Goal: Use online tool/utility: Utilize a website feature to perform a specific function

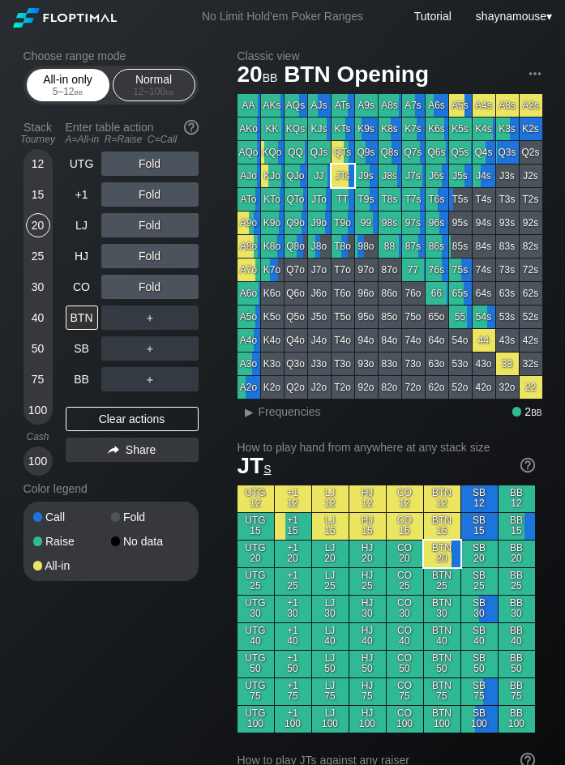
click at [75, 84] on div "All-in only 5 – 12 bb" at bounding box center [68, 85] width 75 height 31
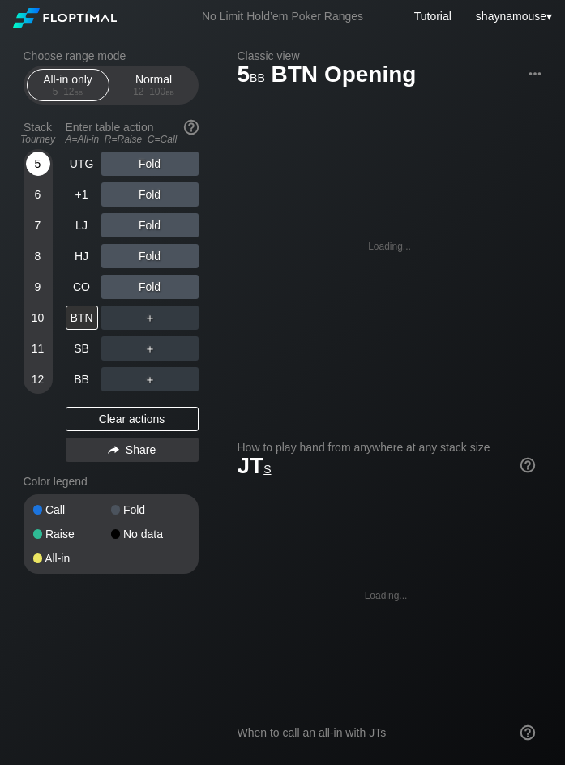
click at [41, 162] on div "5" at bounding box center [38, 163] width 24 height 24
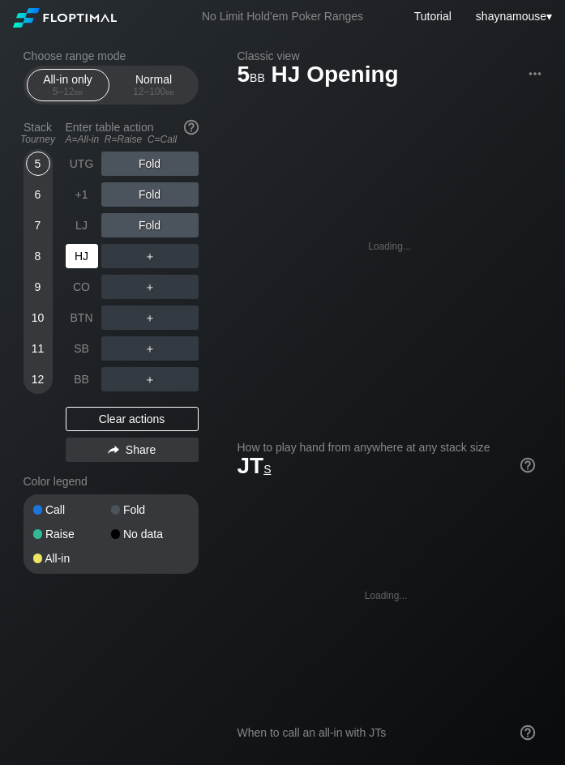
click at [79, 254] on div "HJ" at bounding box center [82, 256] width 32 height 24
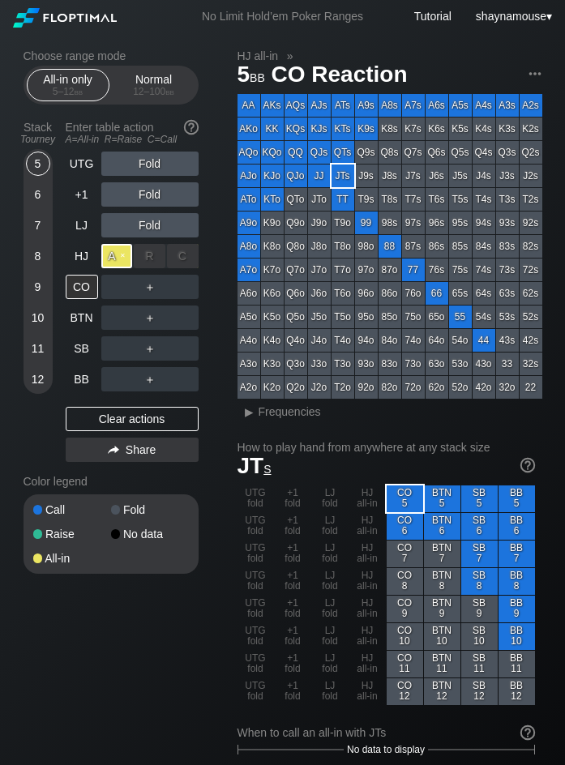
click at [110, 258] on div "A ✕" at bounding box center [117, 256] width 32 height 24
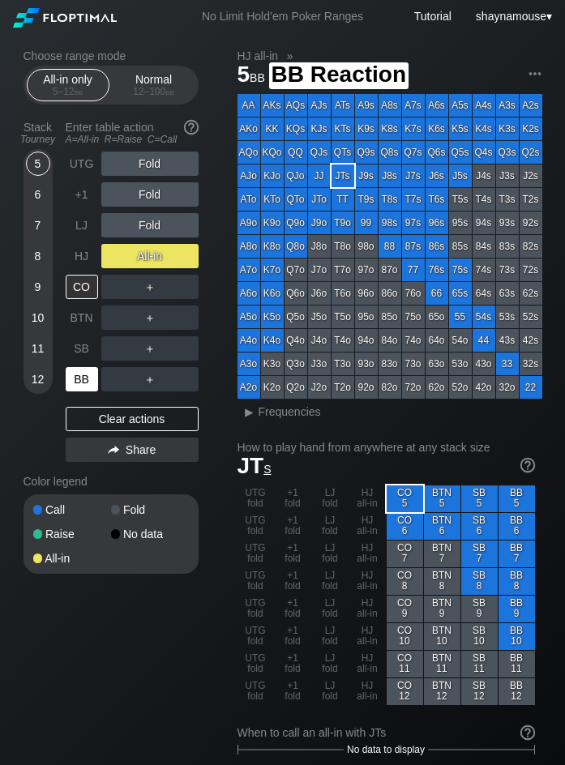
click at [81, 387] on div "BB" at bounding box center [82, 379] width 32 height 24
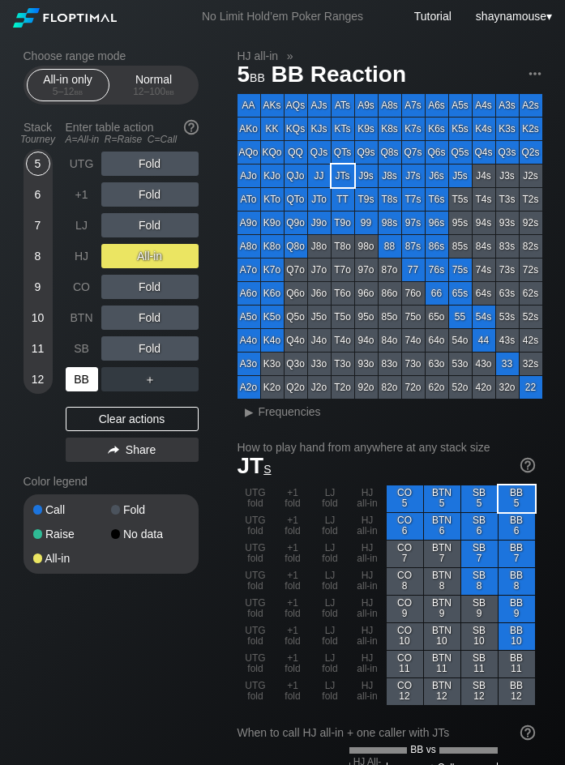
click at [81, 387] on div "BB" at bounding box center [82, 379] width 32 height 24
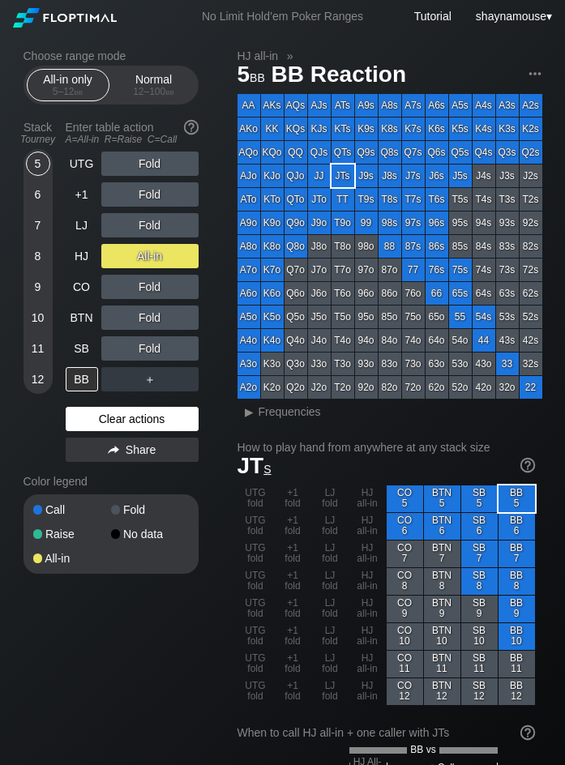
click at [164, 419] on div "Clear actions" at bounding box center [132, 419] width 133 height 24
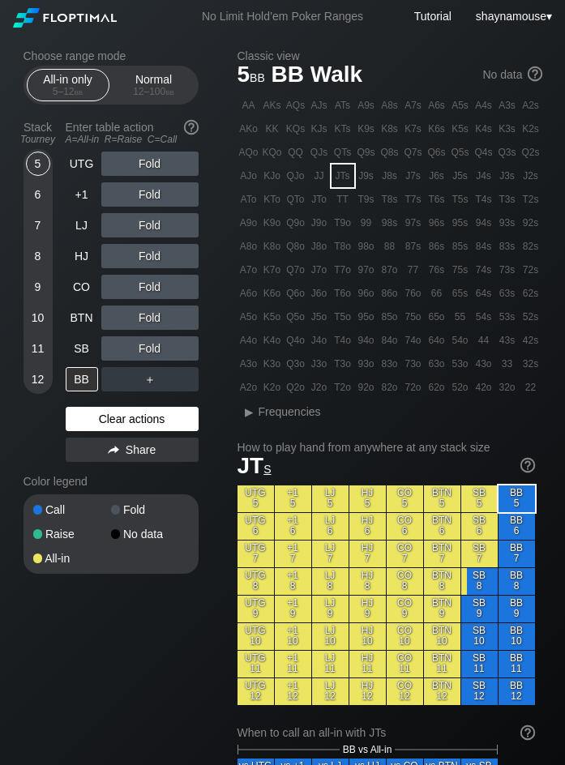
click at [164, 419] on div "Clear actions" at bounding box center [132, 419] width 133 height 24
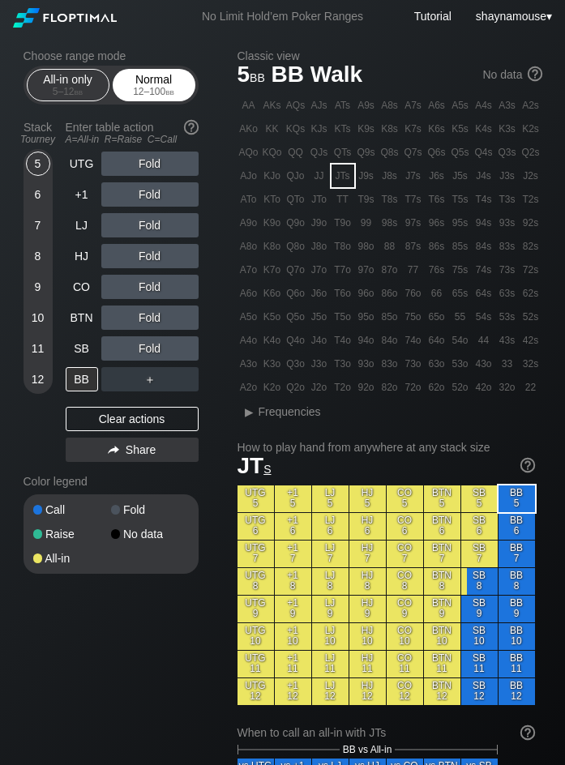
click at [138, 79] on div "Normal 12 – 100 bb" at bounding box center [154, 85] width 75 height 31
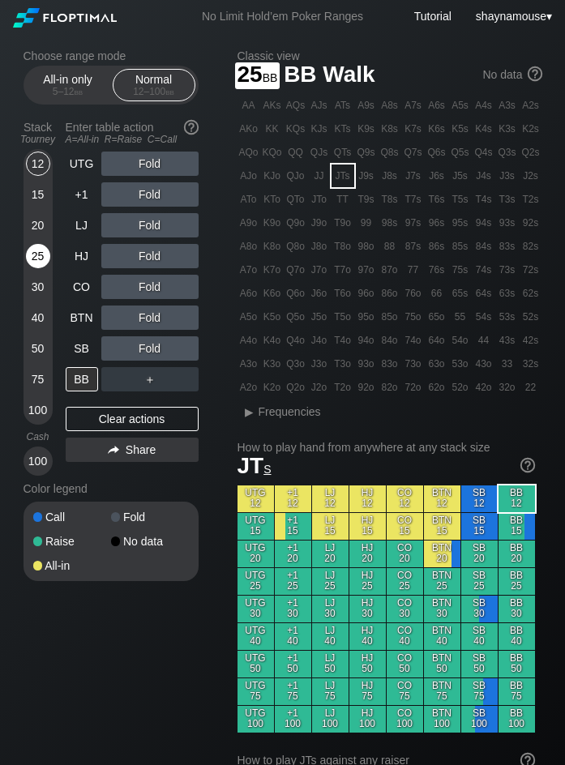
click at [43, 254] on div "25" at bounding box center [38, 256] width 24 height 24
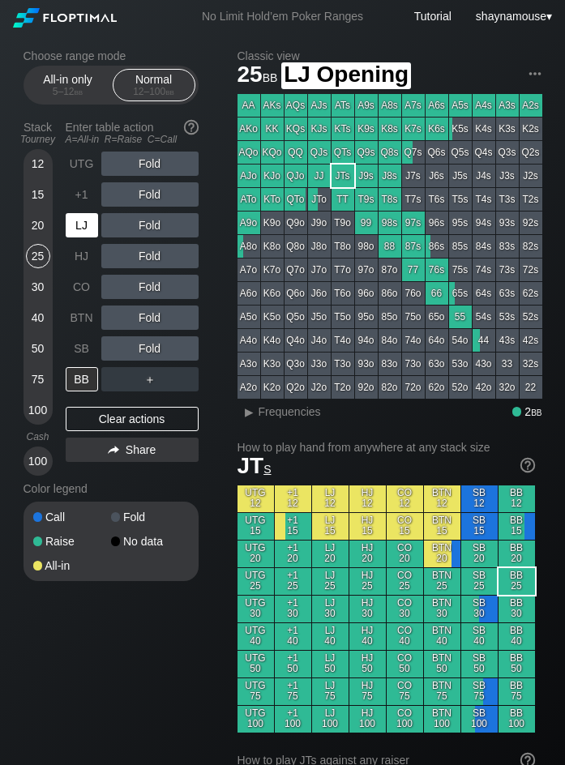
click at [76, 234] on div "LJ" at bounding box center [82, 225] width 32 height 24
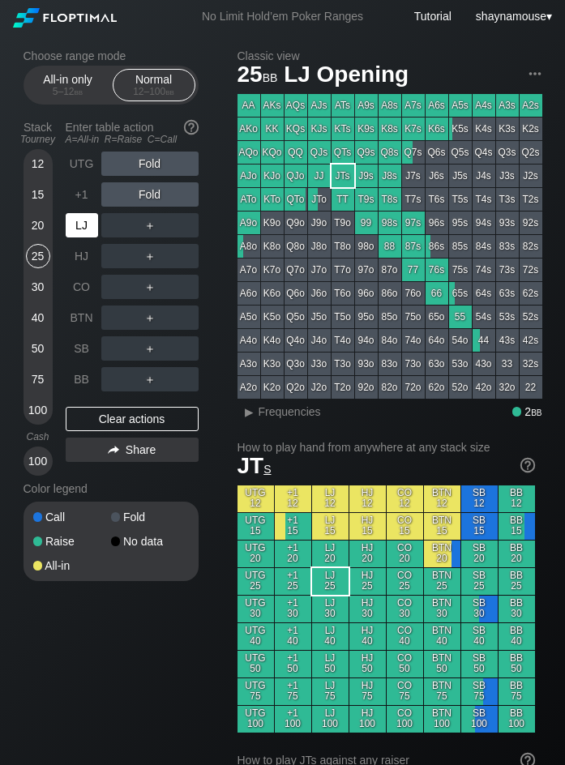
click at [76, 234] on div "LJ" at bounding box center [82, 225] width 32 height 24
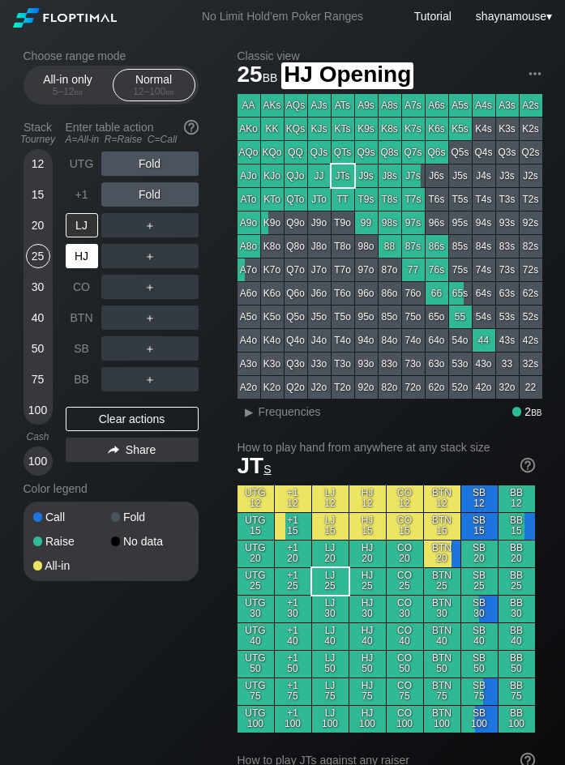
click at [74, 253] on div "HJ" at bounding box center [82, 256] width 32 height 24
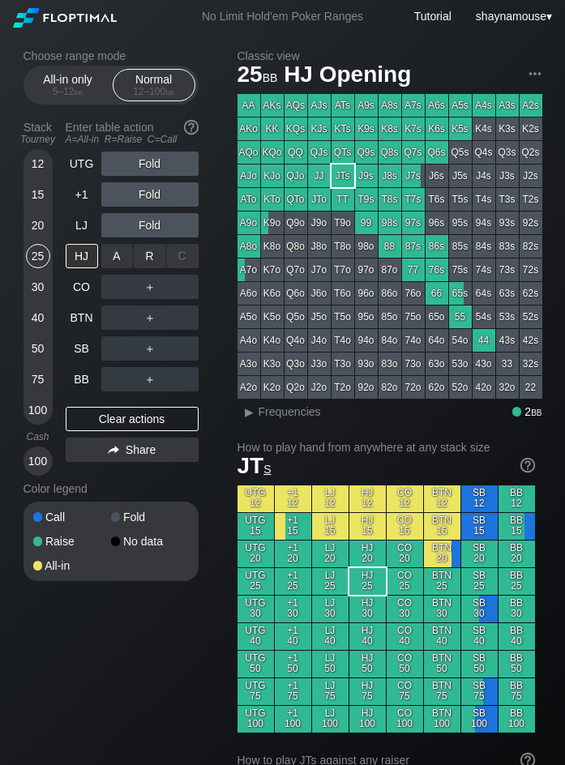
click at [148, 254] on div "R ✕" at bounding box center [150, 256] width 32 height 24
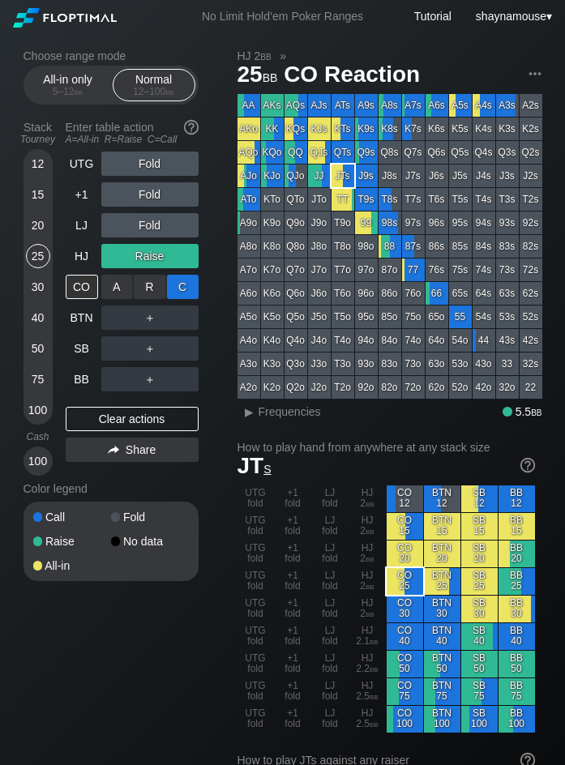
click at [180, 284] on div "C ✕" at bounding box center [183, 287] width 32 height 24
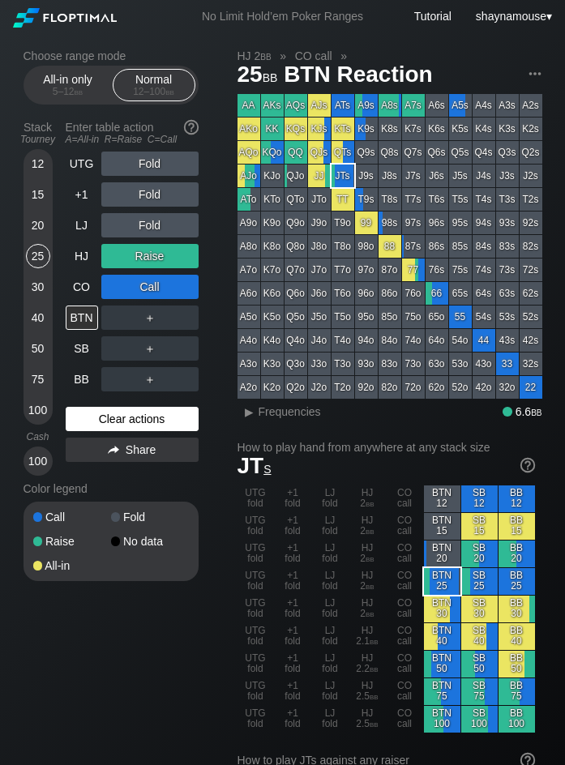
click at [126, 427] on div "Clear actions" at bounding box center [132, 419] width 133 height 24
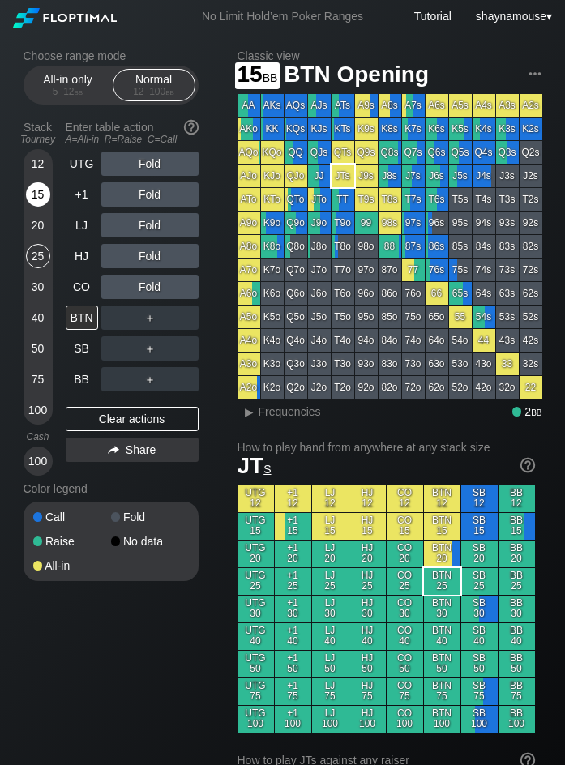
click at [33, 198] on div "15" at bounding box center [38, 194] width 24 height 24
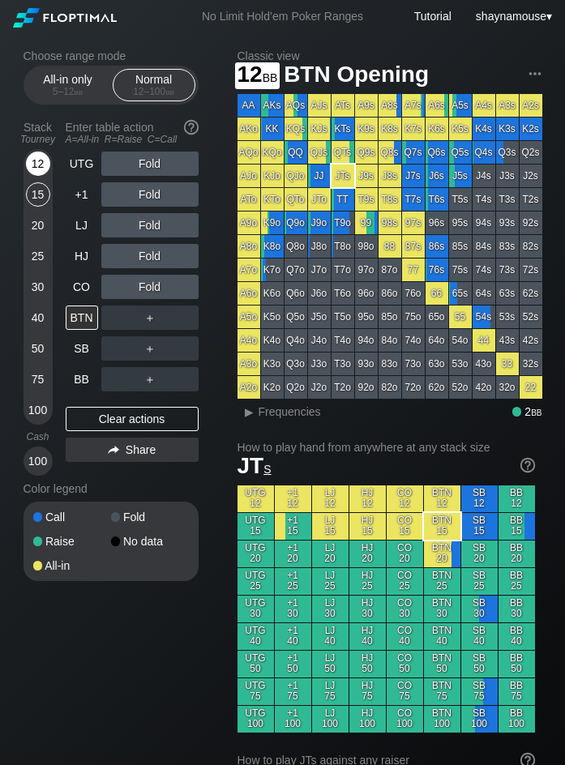
click at [36, 160] on div "12" at bounding box center [38, 163] width 24 height 24
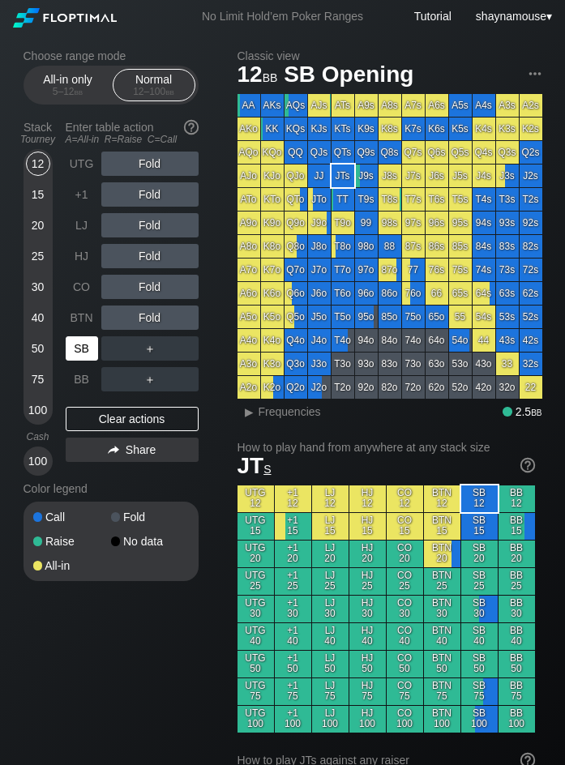
click at [72, 347] on div "SB" at bounding box center [82, 348] width 32 height 24
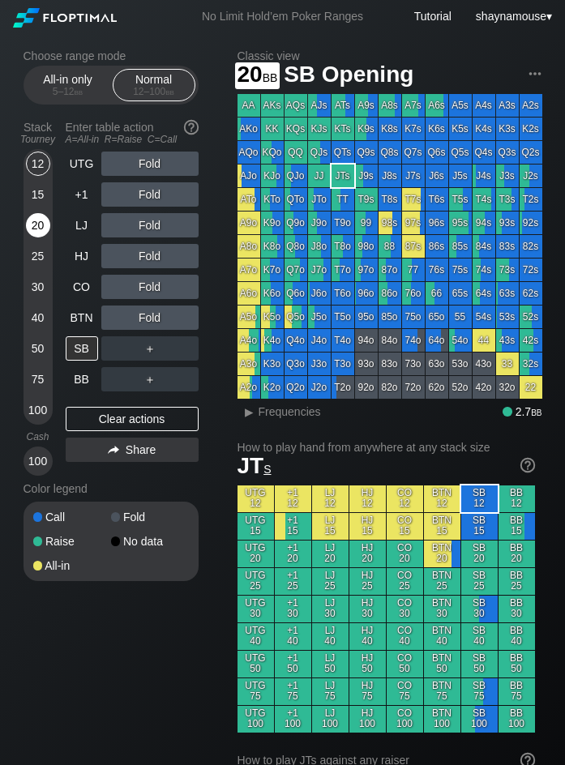
click at [32, 223] on div "20" at bounding box center [38, 225] width 24 height 24
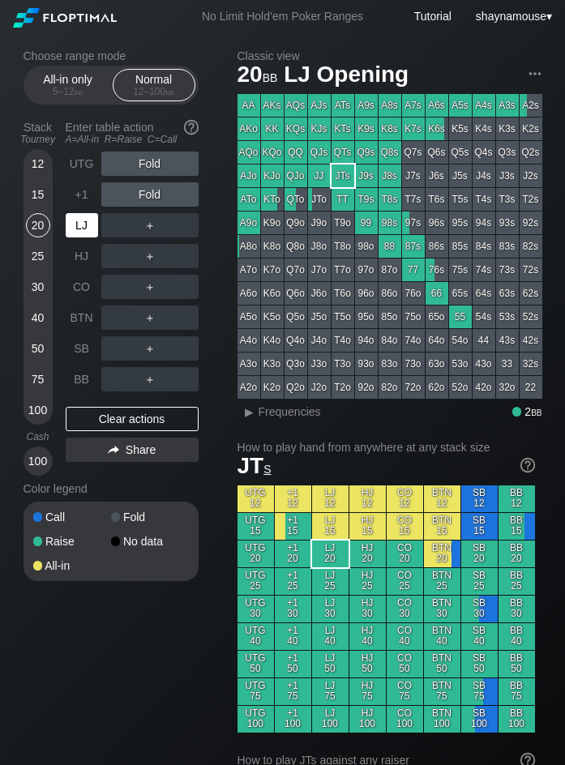
drag, startPoint x: 78, startPoint y: 224, endPoint x: 100, endPoint y: 224, distance: 22.7
click at [79, 224] on div "LJ" at bounding box center [82, 225] width 32 height 24
click at [148, 228] on div "R ✕" at bounding box center [150, 225] width 32 height 24
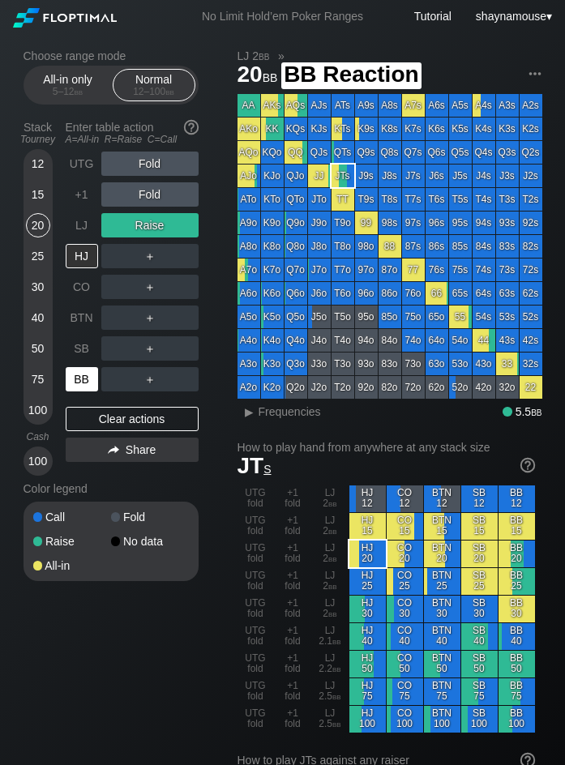
click at [82, 381] on div "BB" at bounding box center [82, 379] width 32 height 24
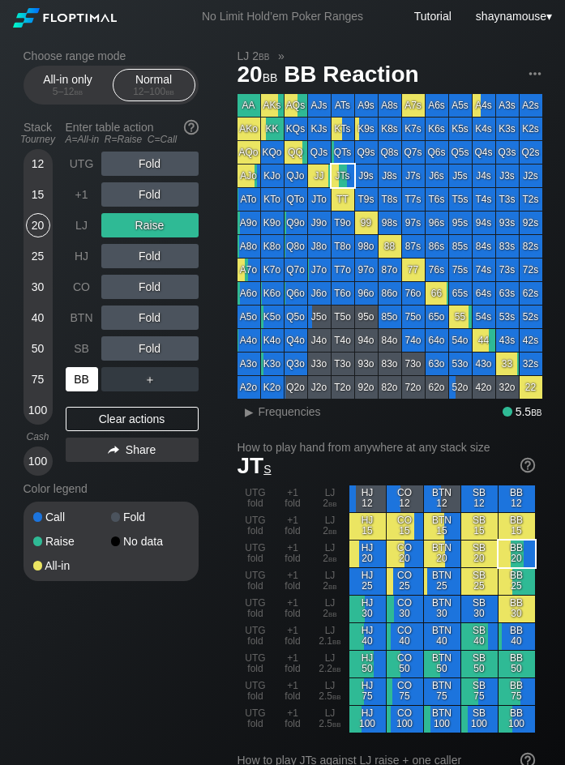
click at [82, 381] on div "BB" at bounding box center [82, 379] width 32 height 24
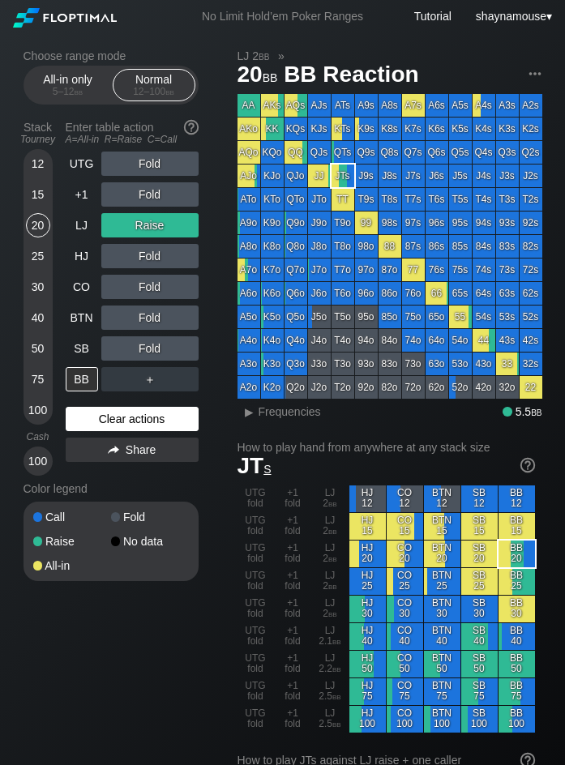
click at [117, 416] on div "Clear actions" at bounding box center [132, 419] width 133 height 24
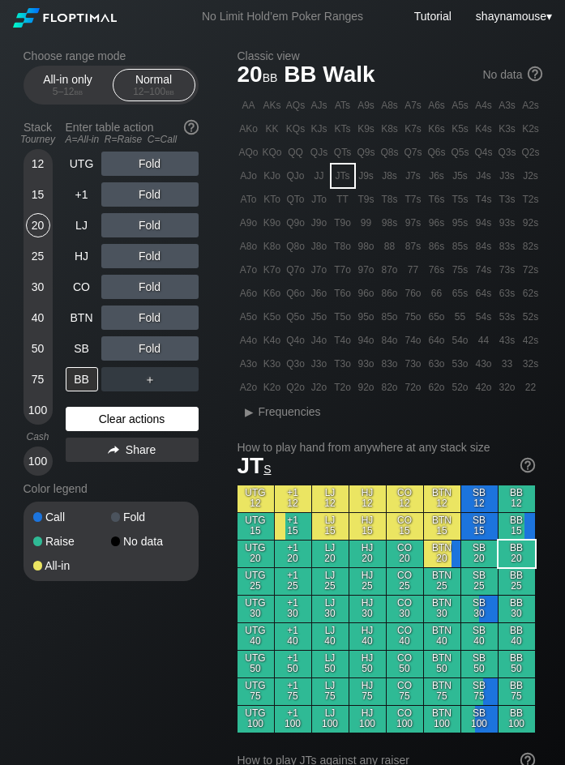
click at [117, 416] on div "Clear actions" at bounding box center [132, 419] width 133 height 24
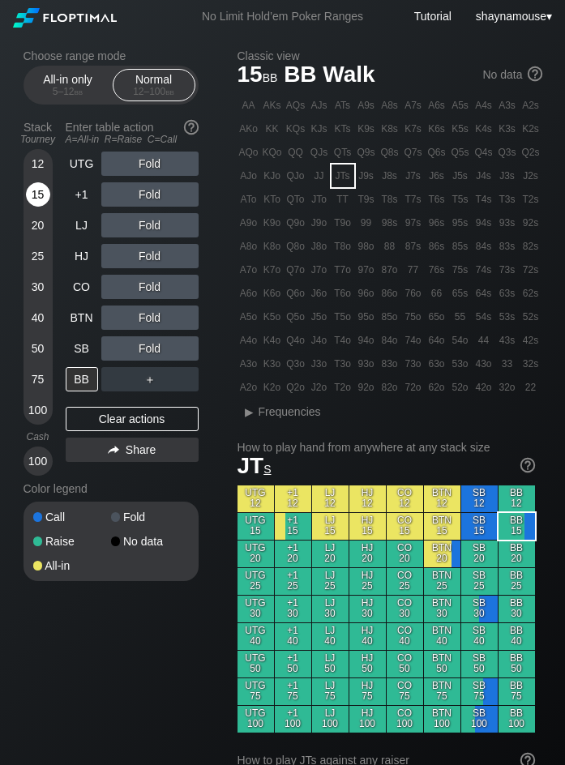
click at [31, 192] on div "15" at bounding box center [38, 194] width 24 height 24
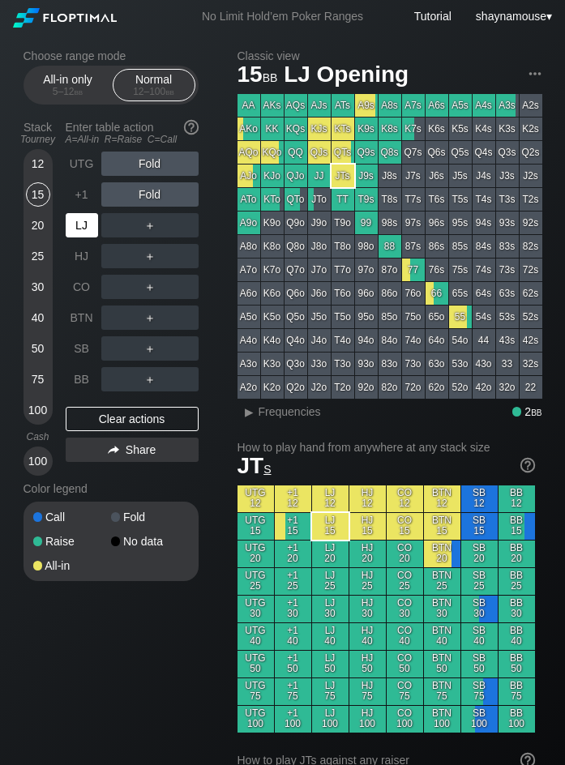
click at [82, 231] on div "LJ" at bounding box center [82, 225] width 32 height 24
click at [176, 320] on div "C ✕" at bounding box center [183, 317] width 32 height 24
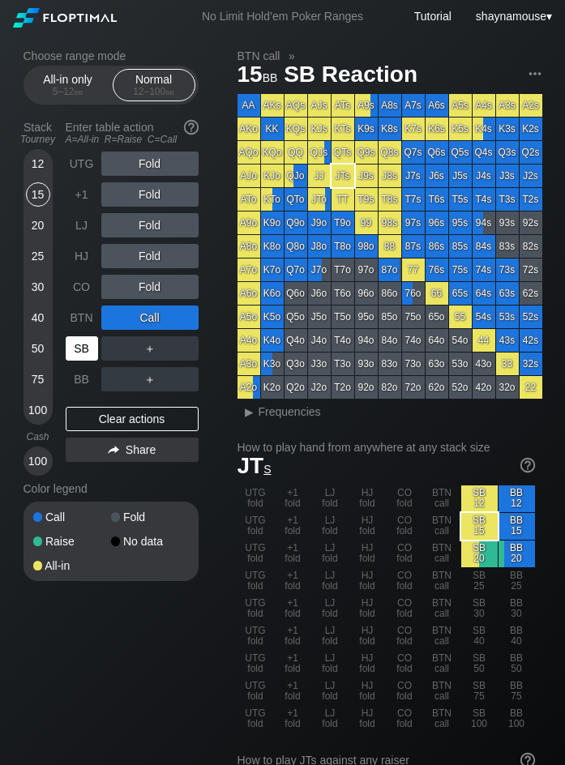
click at [89, 346] on div "SB" at bounding box center [82, 348] width 32 height 24
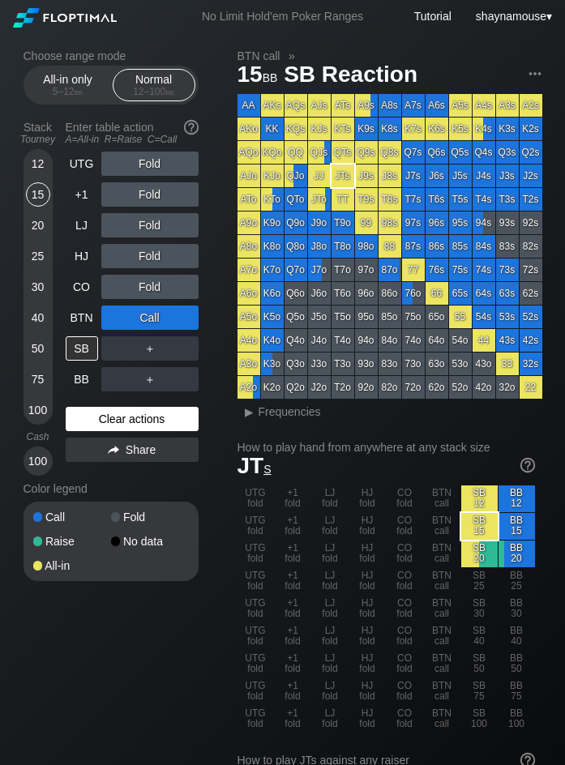
click at [121, 416] on div "Clear actions" at bounding box center [132, 419] width 133 height 24
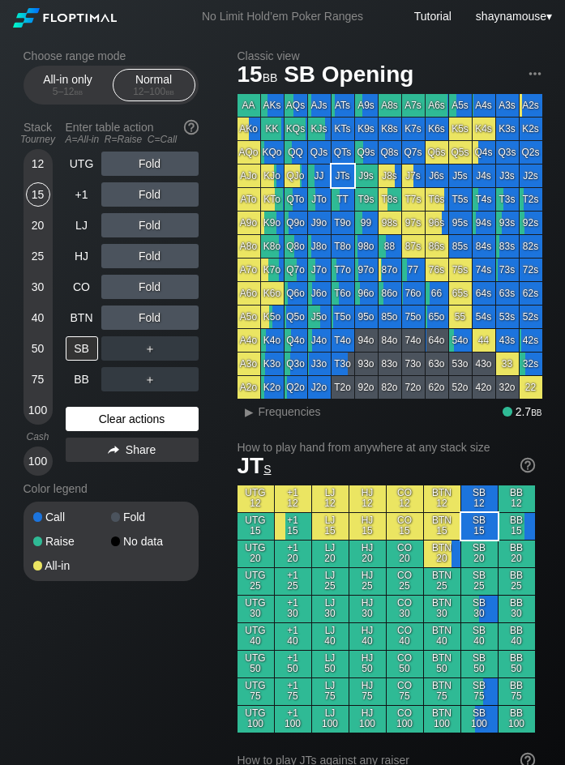
click at [121, 416] on div "Clear actions" at bounding box center [132, 419] width 133 height 24
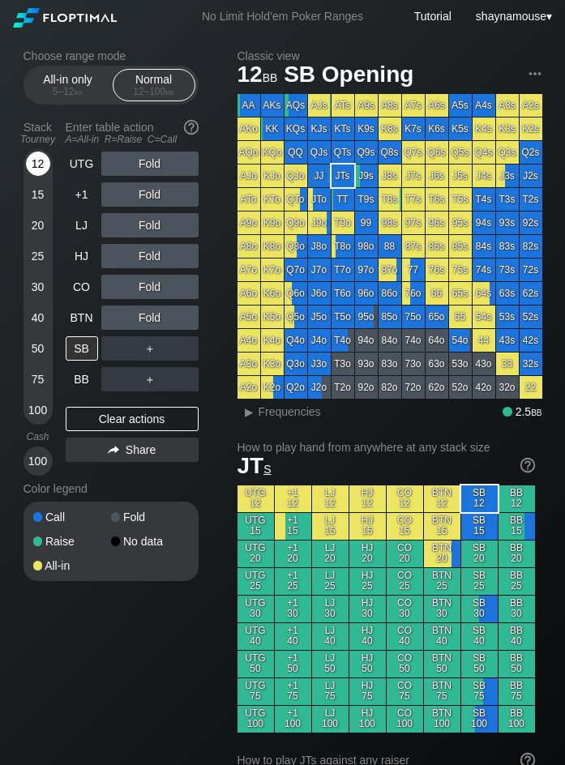
click at [33, 169] on div "12" at bounding box center [38, 163] width 24 height 24
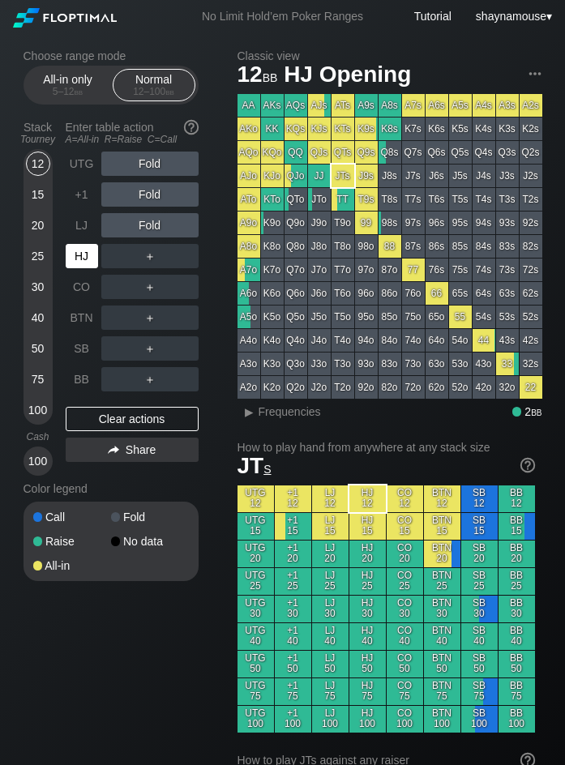
click at [84, 261] on div "HJ" at bounding box center [82, 256] width 32 height 24
click at [35, 79] on div "All-in only 5 – 12 bb" at bounding box center [68, 85] width 75 height 31
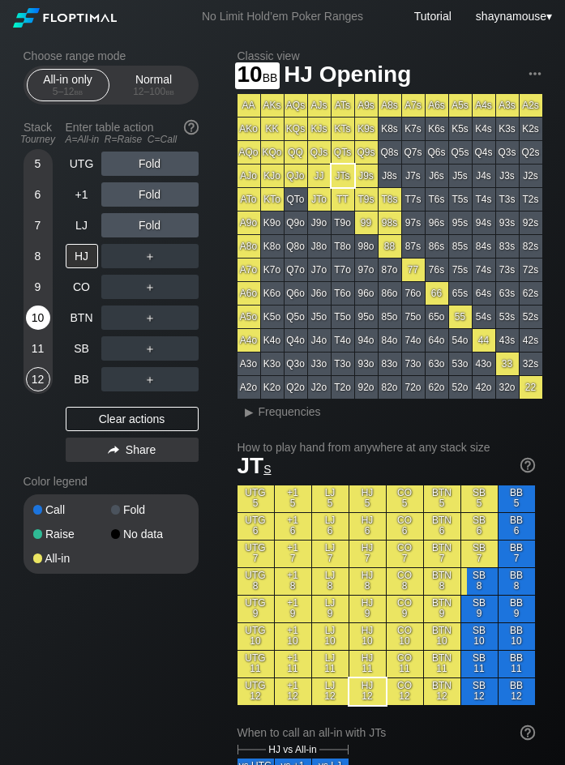
click at [35, 320] on div "10" at bounding box center [38, 317] width 24 height 24
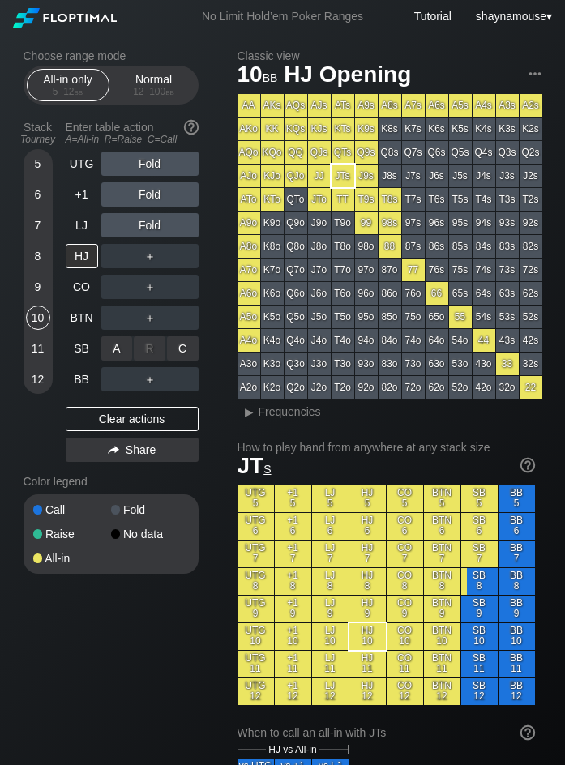
click at [120, 348] on div "A ✕" at bounding box center [117, 348] width 32 height 24
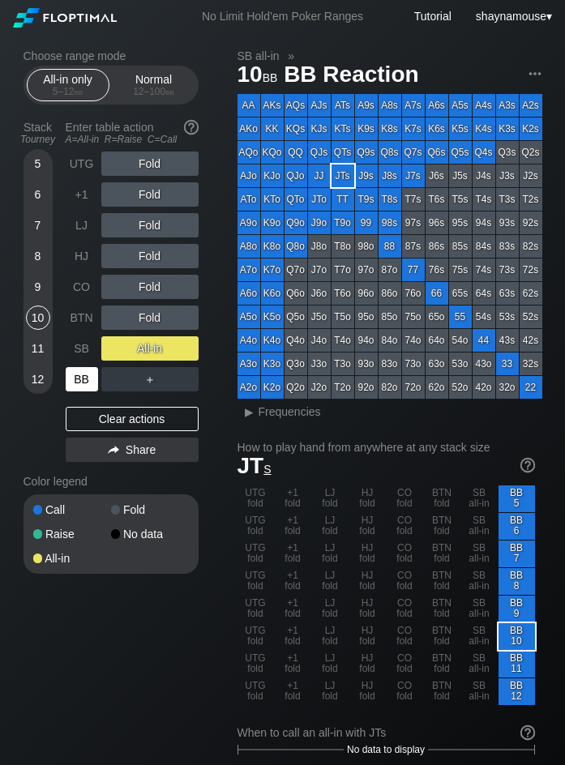
click at [83, 385] on div "BB" at bounding box center [82, 379] width 32 height 24
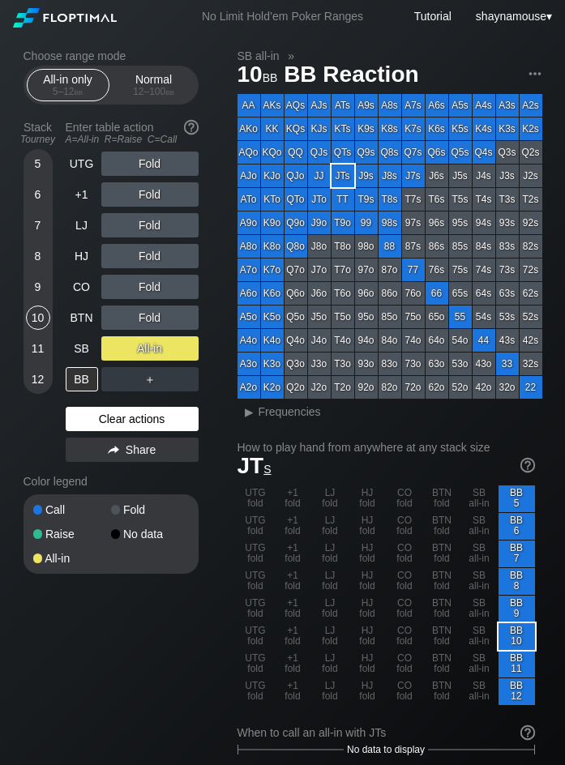
click at [111, 411] on div "Clear actions" at bounding box center [132, 419] width 133 height 24
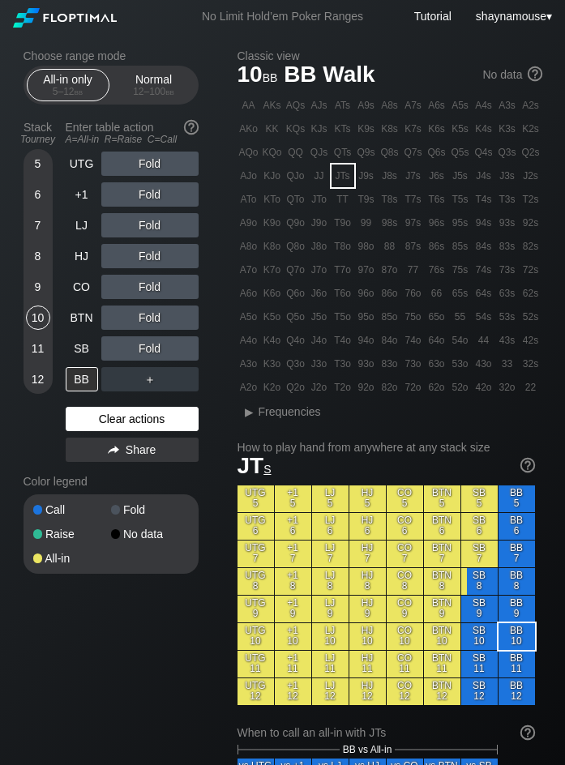
click at [111, 411] on div "Clear actions" at bounding box center [132, 419] width 133 height 24
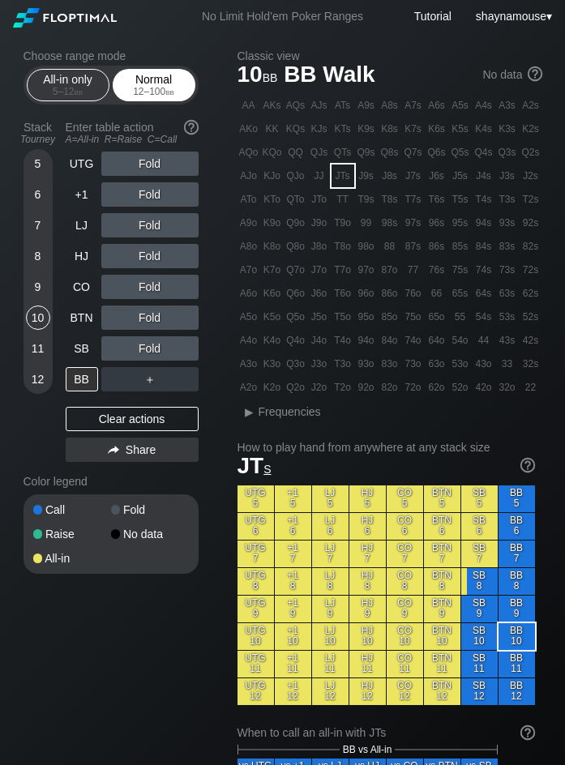
drag, startPoint x: 139, startPoint y: 99, endPoint x: 146, endPoint y: 95, distance: 8.3
click at [145, 95] on div "Normal 12 – 100 bb" at bounding box center [154, 85] width 75 height 31
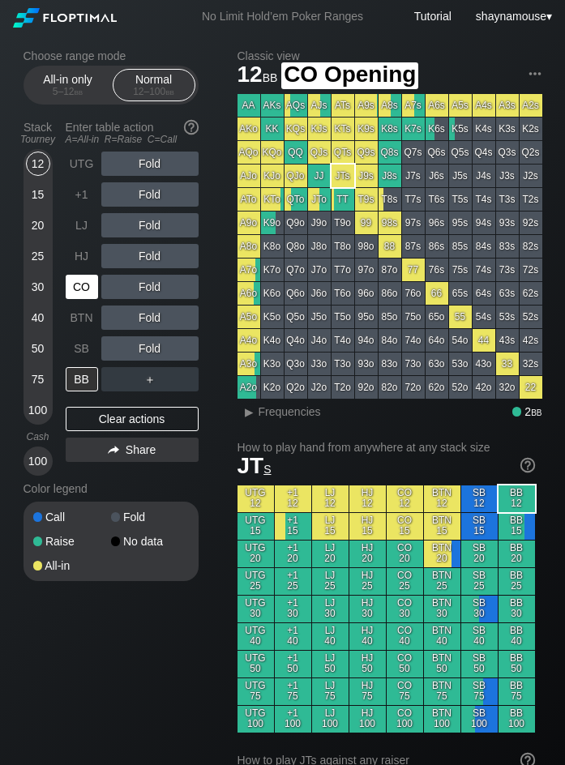
drag, startPoint x: 77, startPoint y: 283, endPoint x: 106, endPoint y: 284, distance: 29.2
click at [79, 284] on div "CO" at bounding box center [82, 287] width 32 height 24
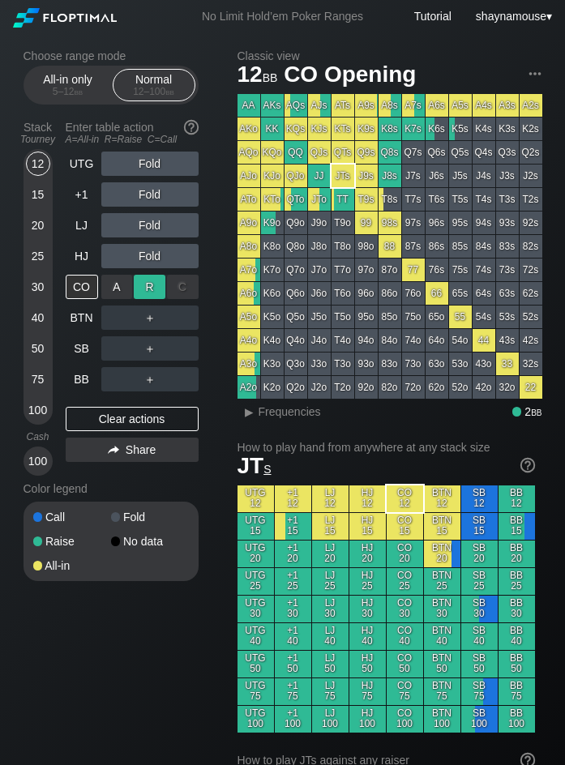
click at [156, 284] on div "R ✕" at bounding box center [150, 287] width 32 height 24
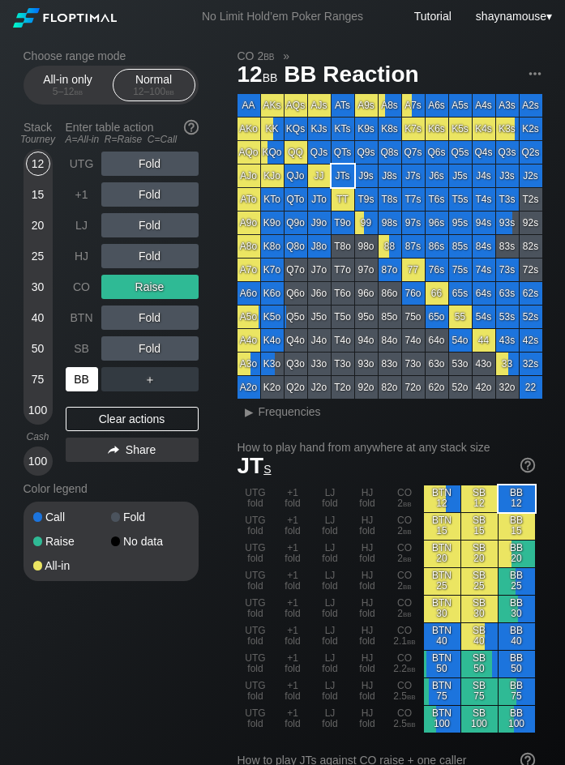
click at [77, 379] on div "BB" at bounding box center [82, 379] width 32 height 24
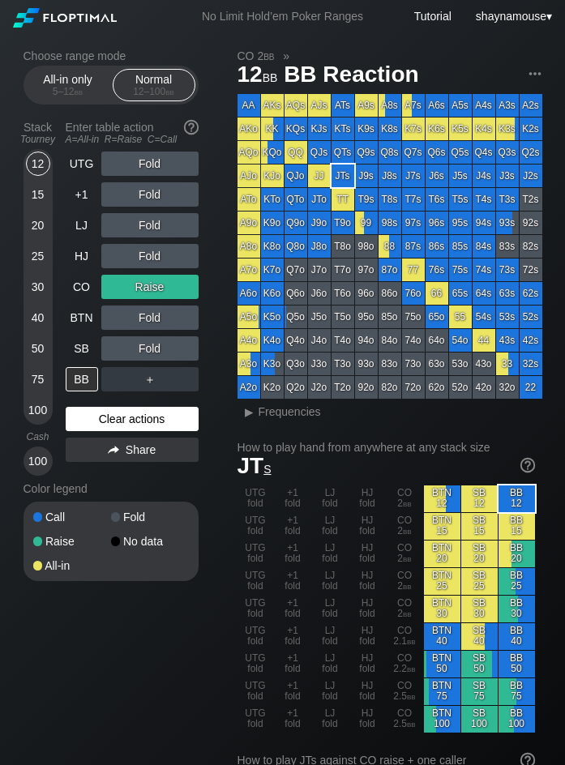
click at [134, 421] on div "Clear actions" at bounding box center [132, 419] width 133 height 24
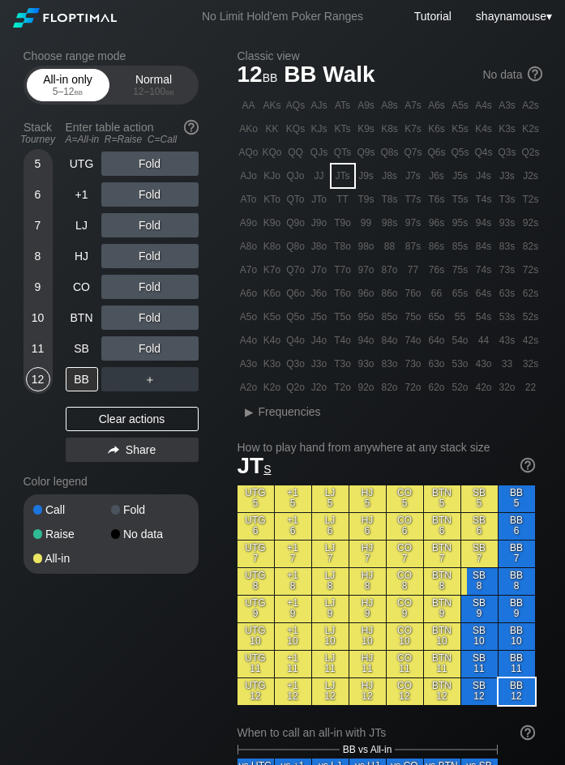
click at [82, 100] on div "All-in only 5 – 12 bb" at bounding box center [68, 85] width 75 height 31
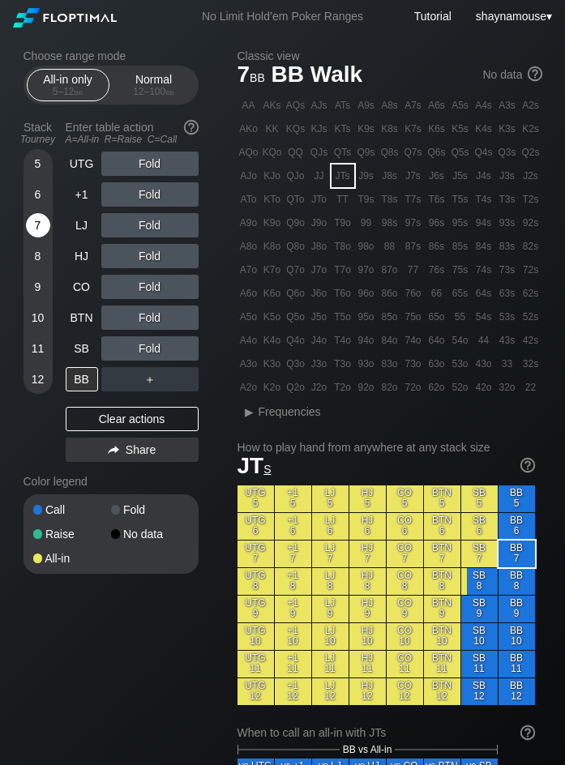
click at [29, 228] on div "7" at bounding box center [38, 225] width 24 height 24
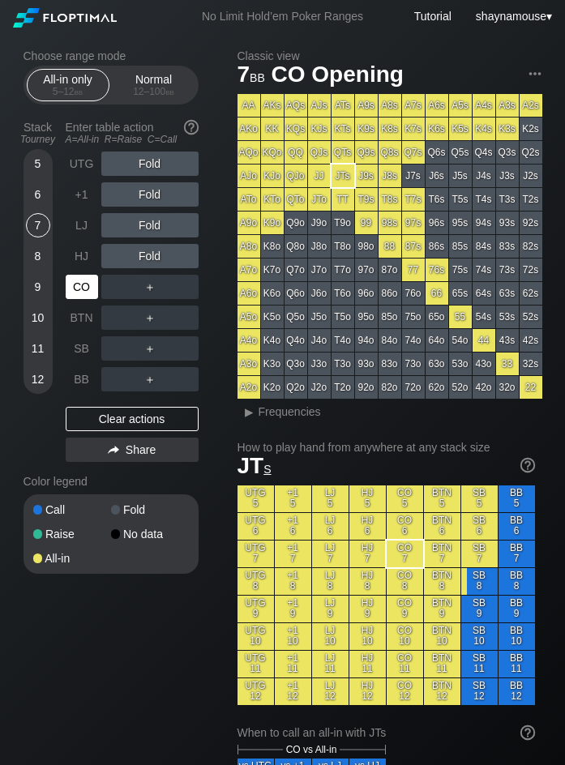
click at [79, 279] on div "CO" at bounding box center [82, 287] width 32 height 24
